Goal: Task Accomplishment & Management: Manage account settings

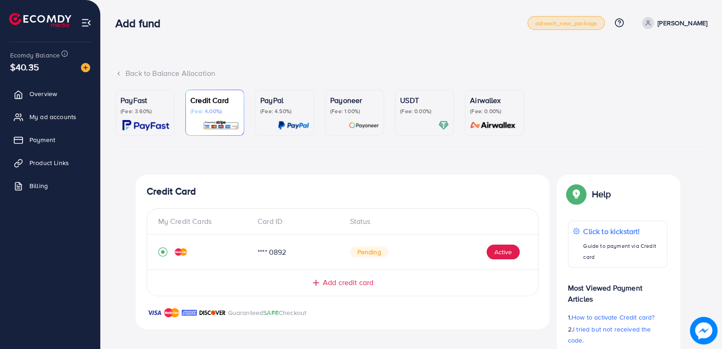
click at [562, 29] on link "adreach_new_package" at bounding box center [565, 23] width 77 height 14
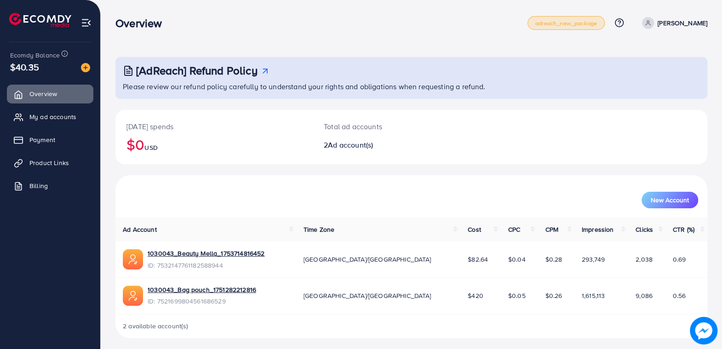
click at [574, 25] on span "adreach_new_package" at bounding box center [566, 23] width 62 height 6
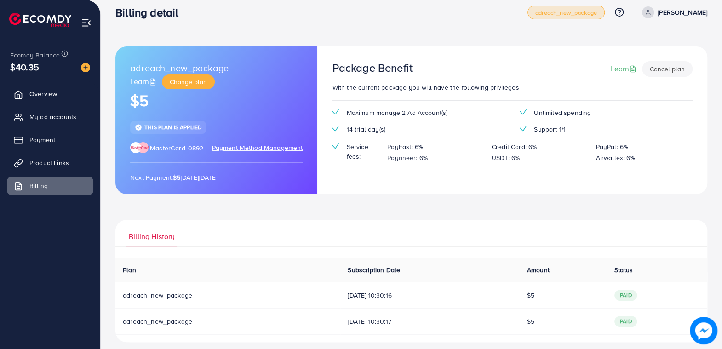
scroll to position [14, 0]
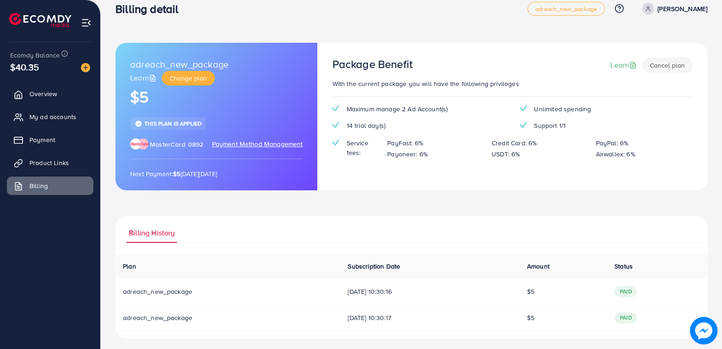
click at [667, 61] on button "Cancel plan" at bounding box center [667, 65] width 51 height 16
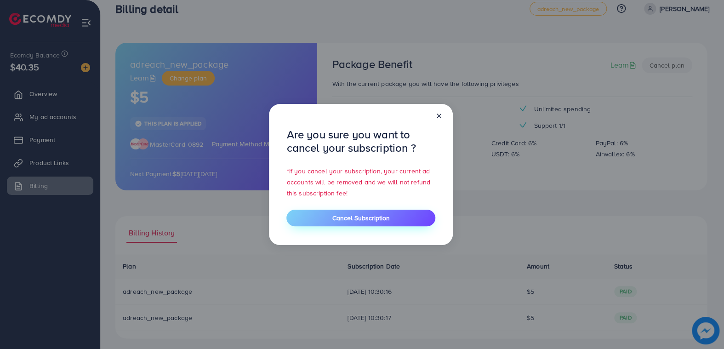
click at [349, 218] on span "Cancel Subscription" at bounding box center [360, 217] width 57 height 9
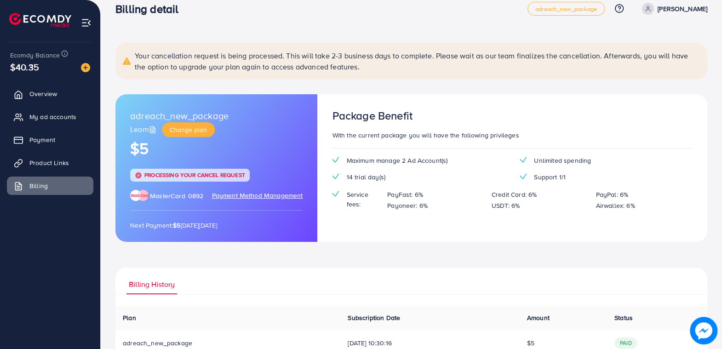
scroll to position [69, 0]
